Goal: Find specific page/section: Find specific page/section

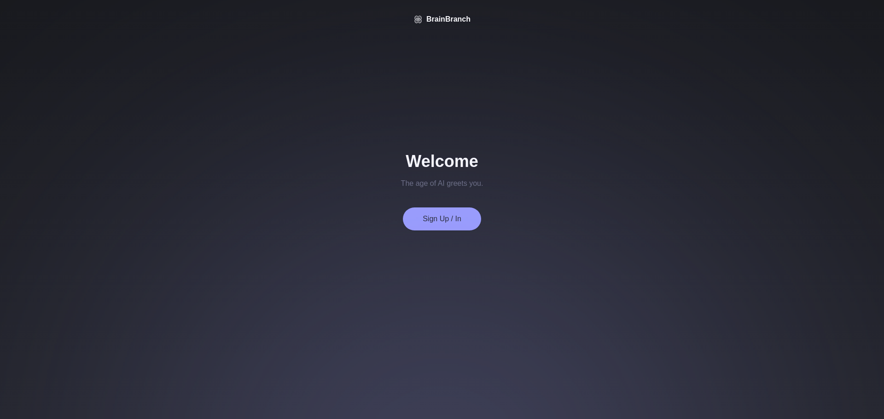
click at [435, 215] on button "Sign Up / In" at bounding box center [442, 219] width 78 height 23
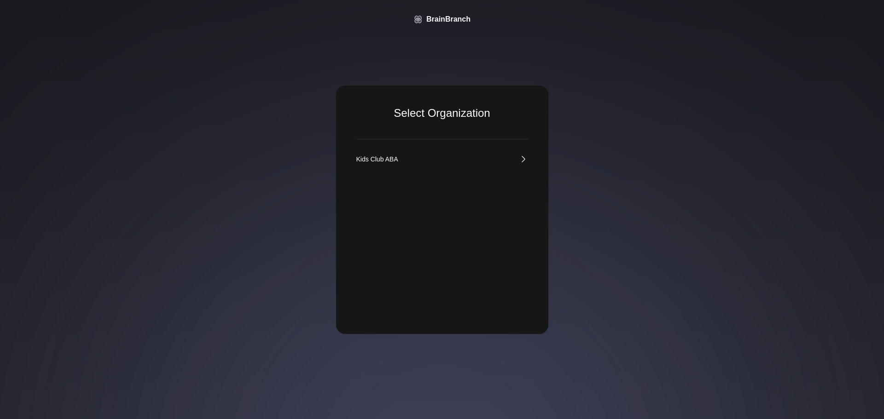
click at [396, 162] on div "Kids Club ABA" at bounding box center [377, 159] width 42 height 9
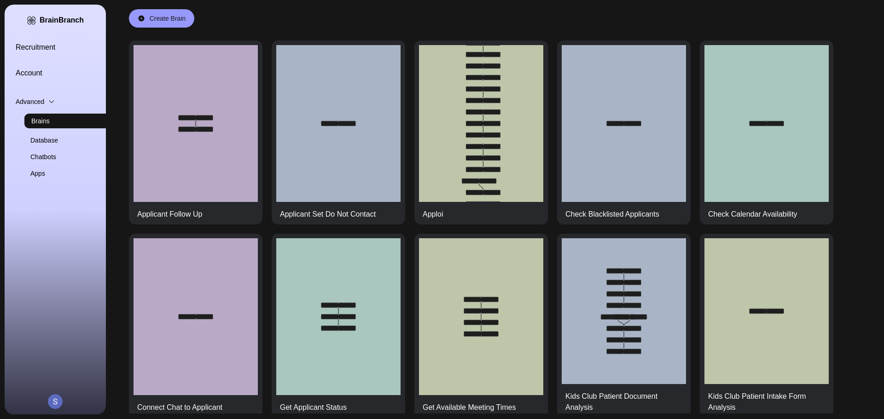
click at [43, 70] on link "Account" at bounding box center [66, 73] width 101 height 11
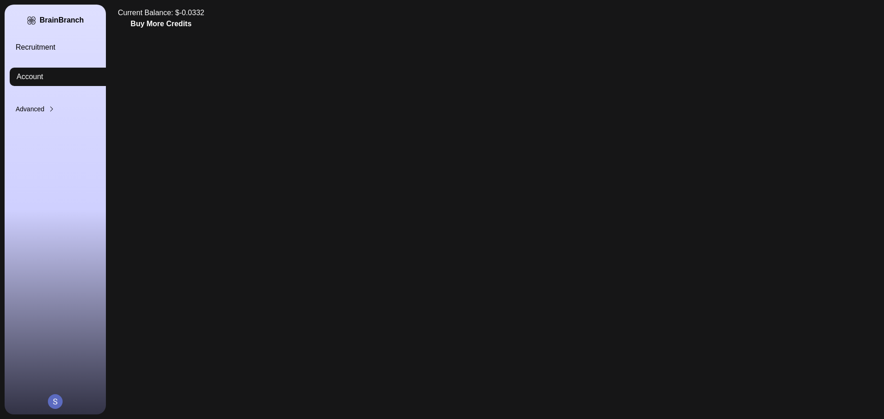
click at [29, 50] on link "Recruitment" at bounding box center [66, 47] width 101 height 11
